Goal: Navigation & Orientation: Understand site structure

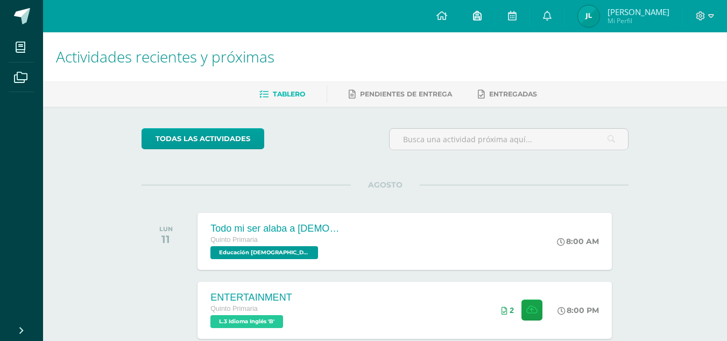
click at [481, 14] on icon at bounding box center [477, 16] width 9 height 10
click at [441, 15] on icon at bounding box center [441, 16] width 11 height 10
